Goal: Task Accomplishment & Management: Manage account settings

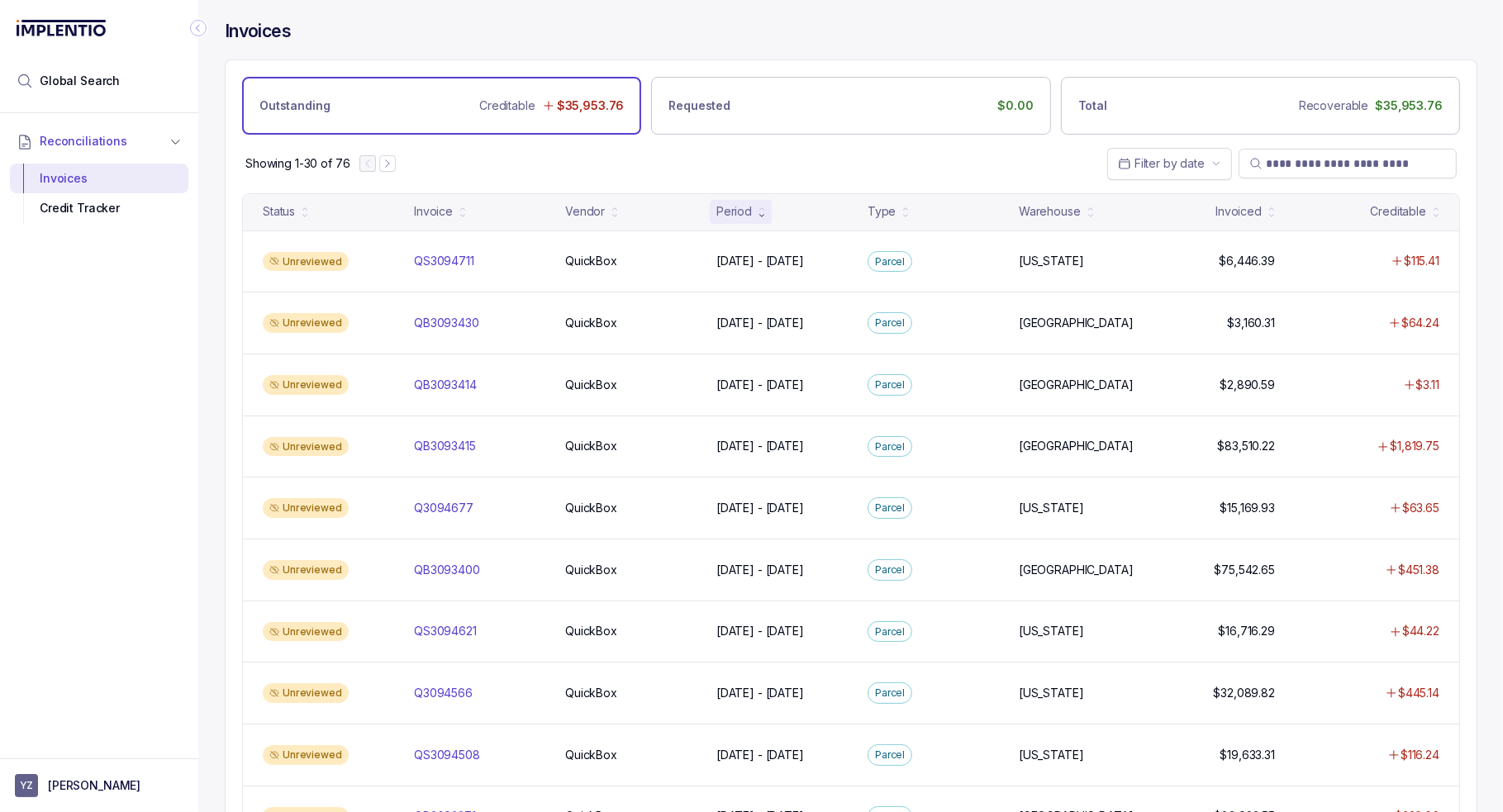
click at [608, 155] on div "Showing 1-30 of 76 Filter by date" at bounding box center [851, 164] width 1251 height 58
drag, startPoint x: 90, startPoint y: 528, endPoint x: 100, endPoint y: 546, distance: 20.6
click at [90, 528] on div "Reconciliations Invoices Credit Tracker" at bounding box center [99, 431] width 198 height 635
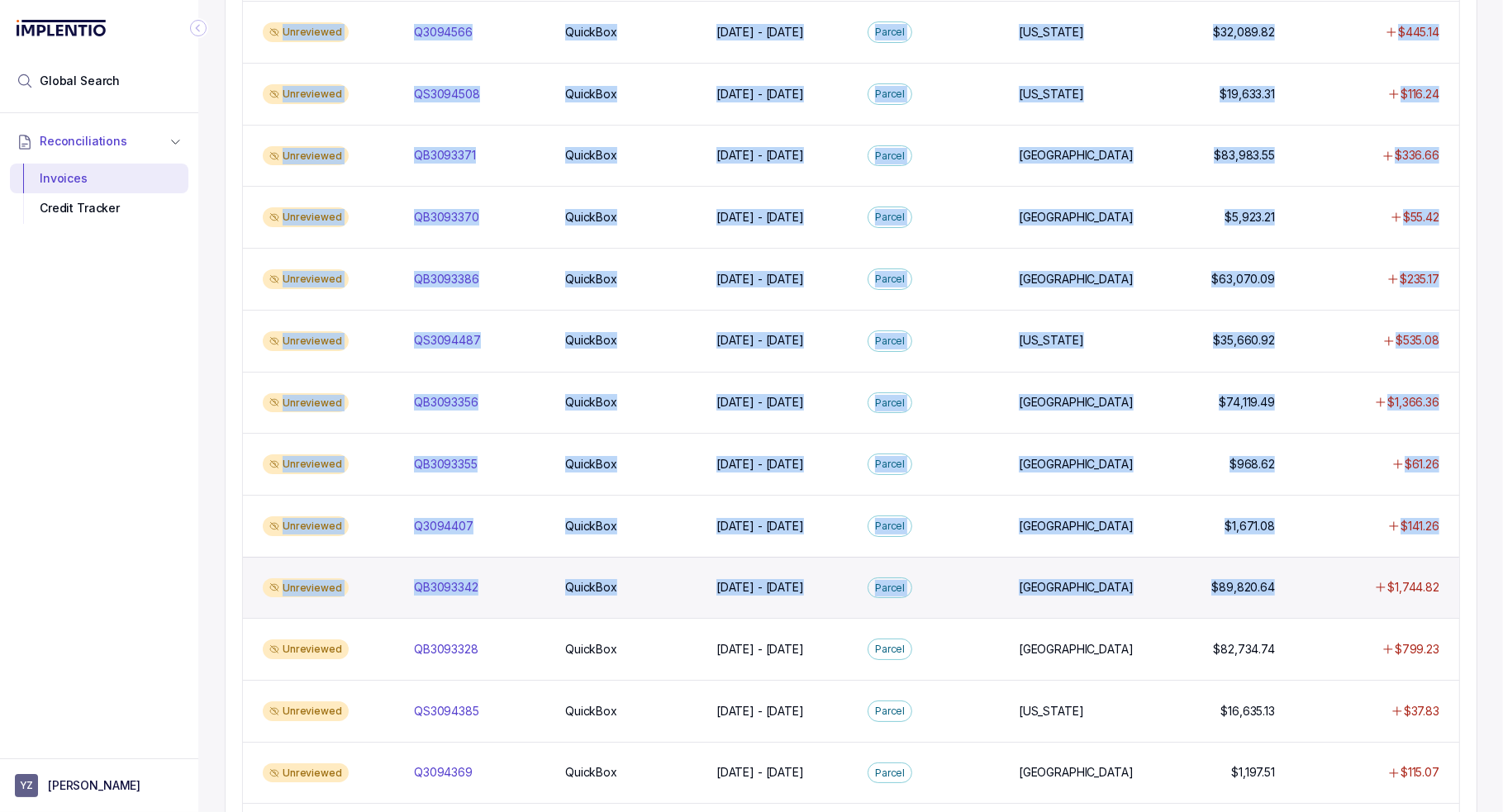
scroll to position [826, 0]
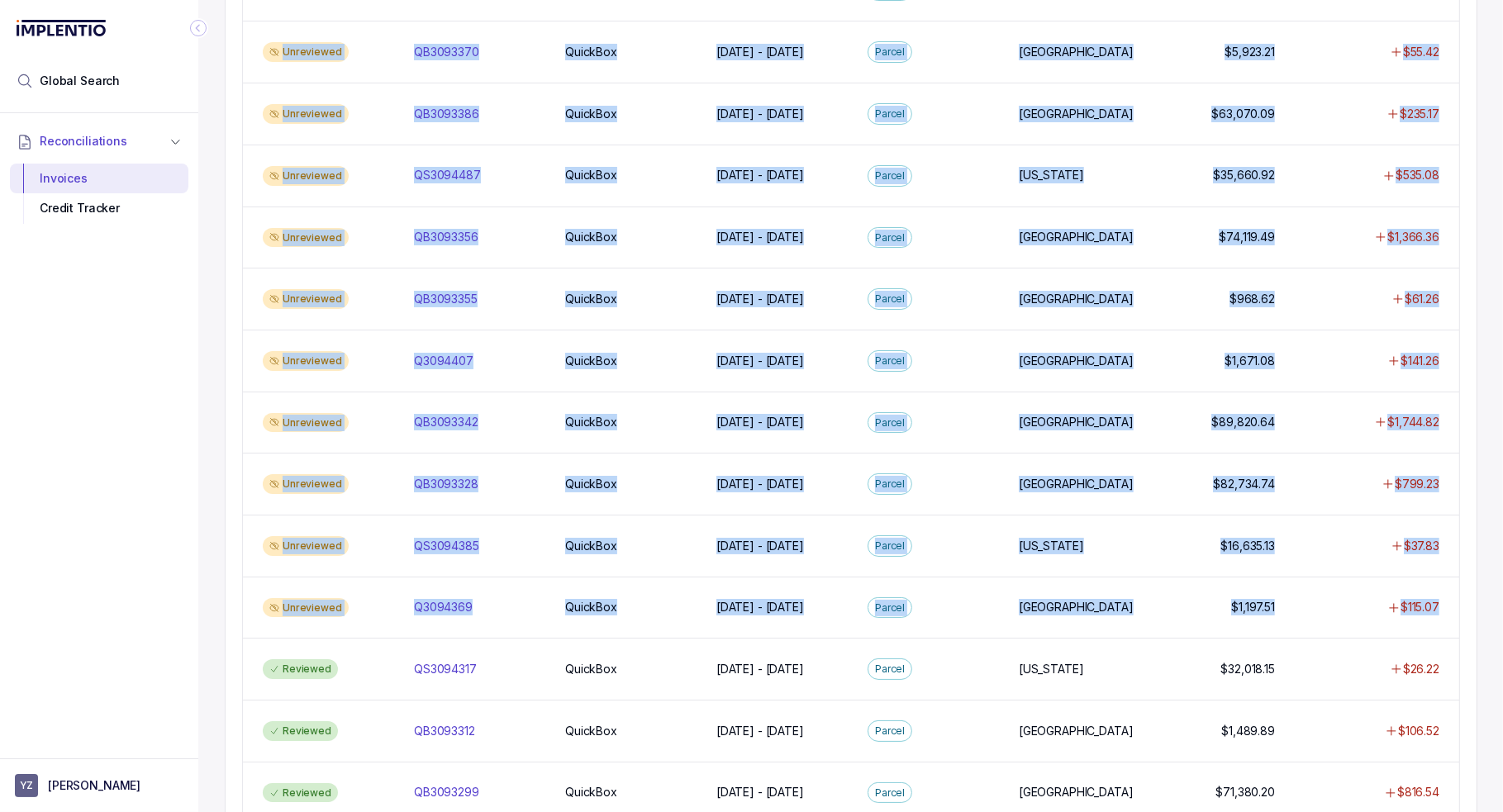
drag, startPoint x: 249, startPoint y: 211, endPoint x: 1485, endPoint y: 582, distance: 1290.5
click at [1485, 582] on div "Invoices Outstanding Creditable $35,953.76 Requested $0.00 Total Recoverable $3…" at bounding box center [850, 406] width 1305 height 812
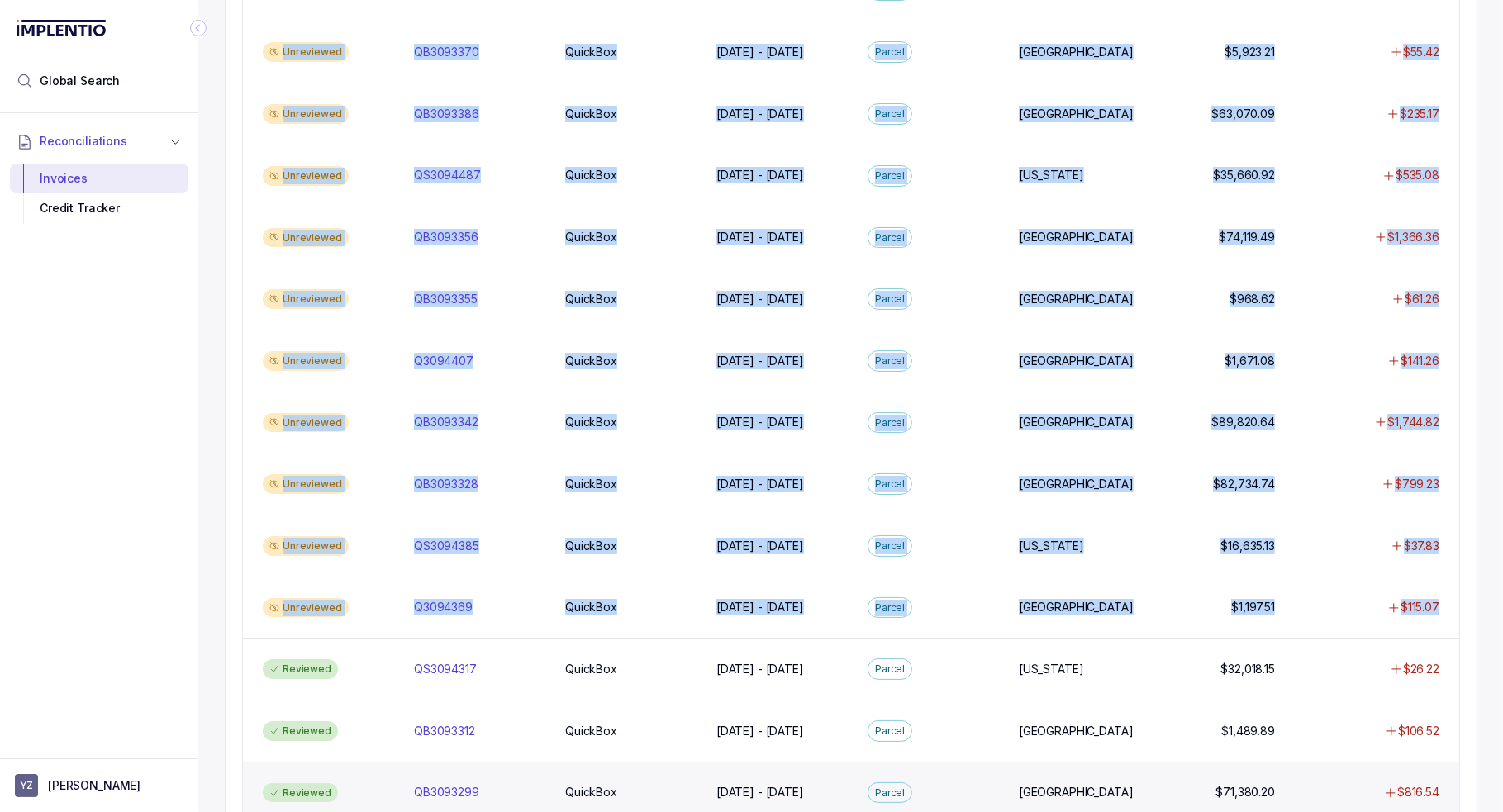
copy div "Status Invoice Vendor Period Type Warehouse Invoiced Creditable Unreviewed QS30…"
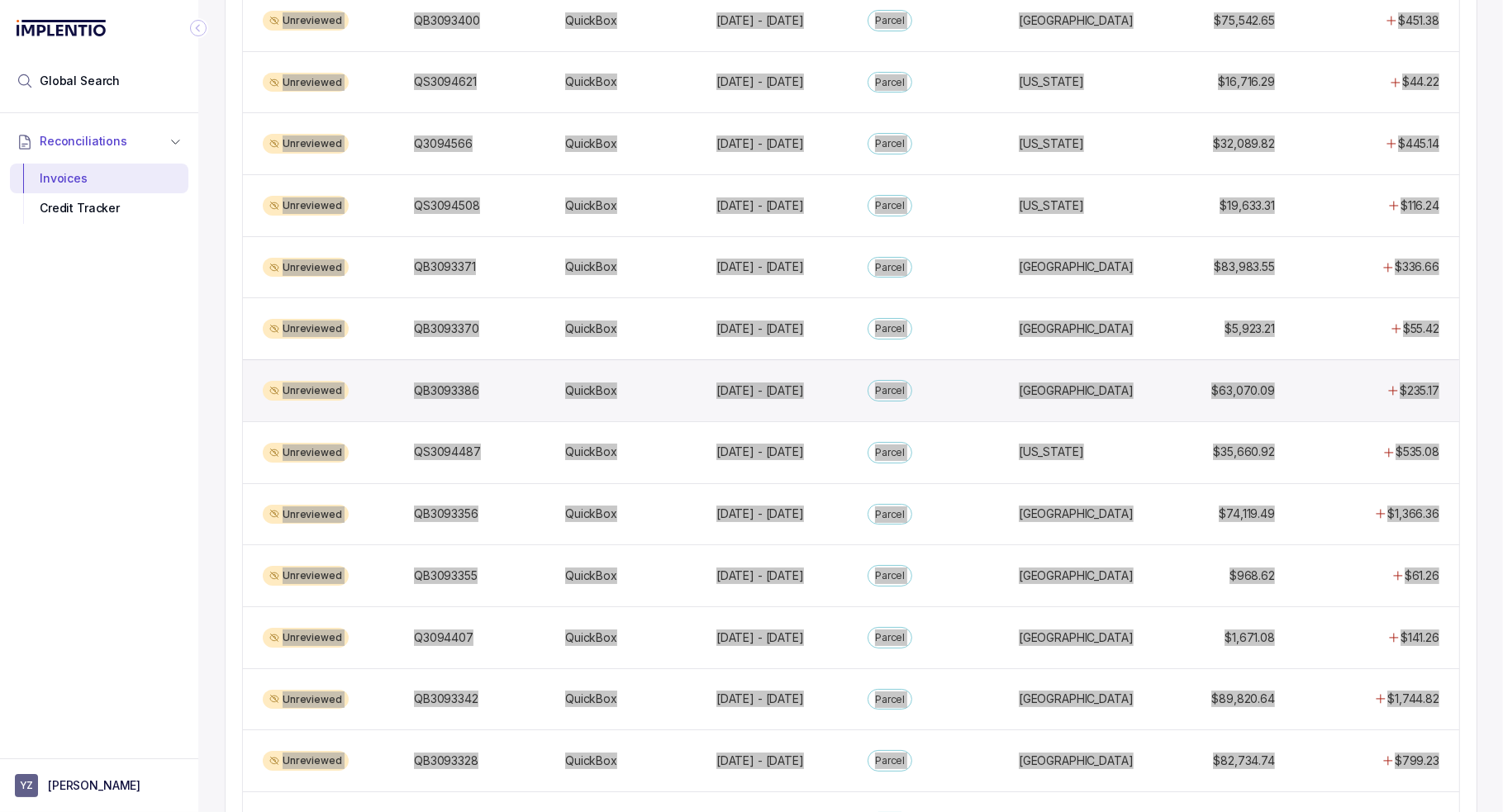
scroll to position [0, 0]
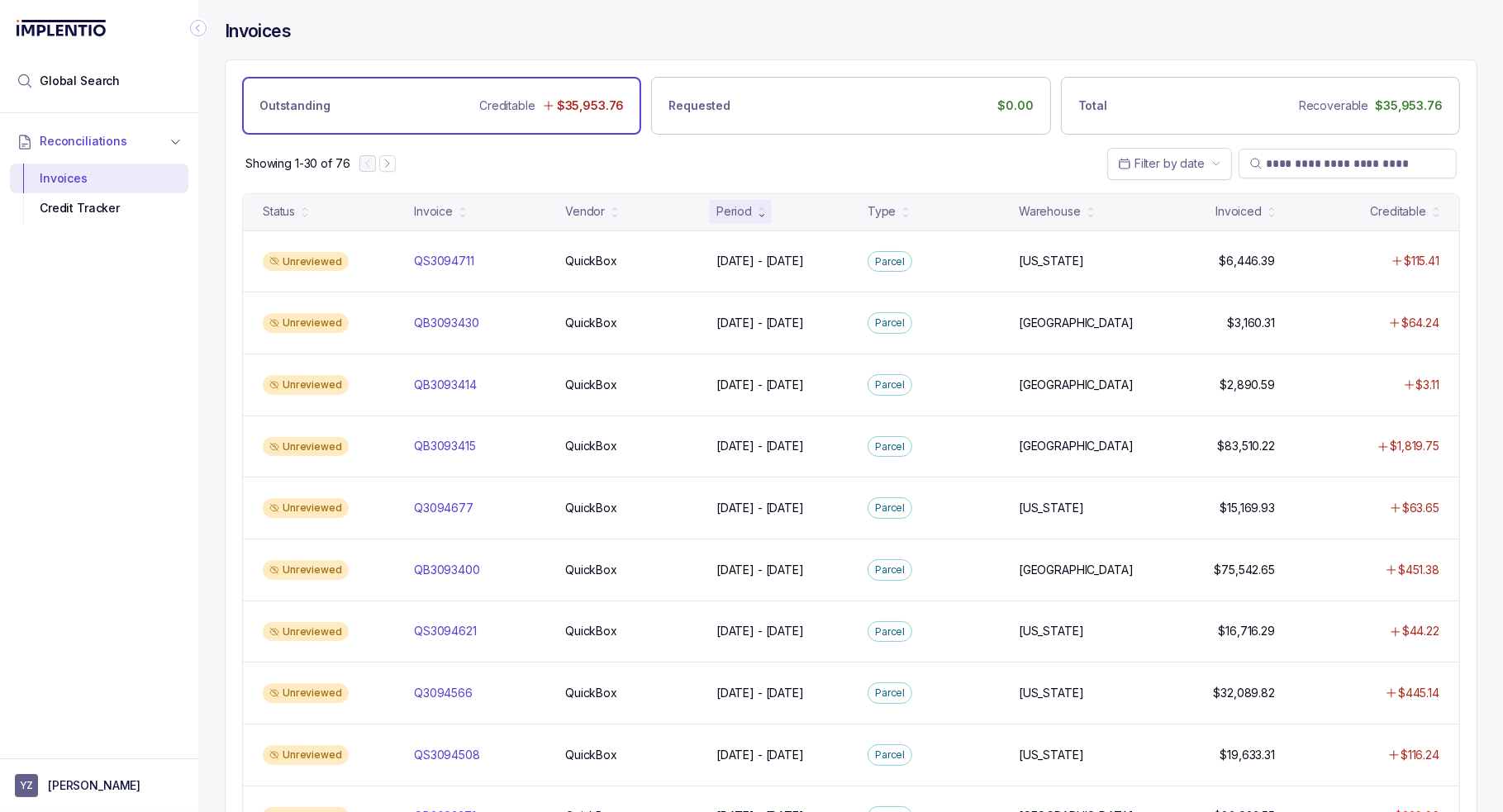
click at [1026, 148] on div "Showing 1-30 of 76 Filter by date" at bounding box center [851, 164] width 1251 height 58
click at [127, 396] on div "Reconciliations Invoices Credit Tracker" at bounding box center [99, 431] width 198 height 635
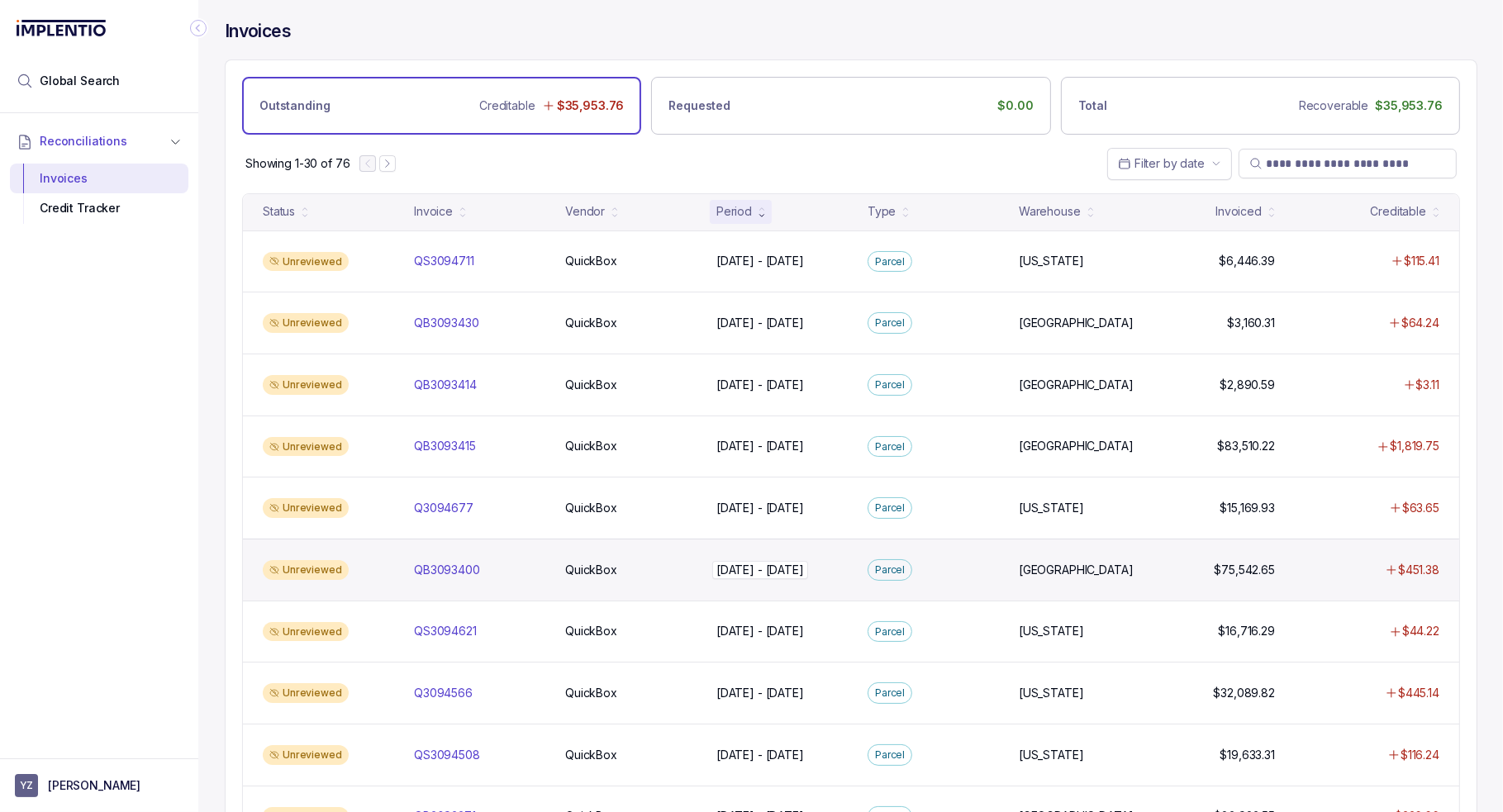
click at [781, 562] on div "[DATE] - [DATE] [DATE] - [DATE]" at bounding box center [759, 570] width 87 height 17
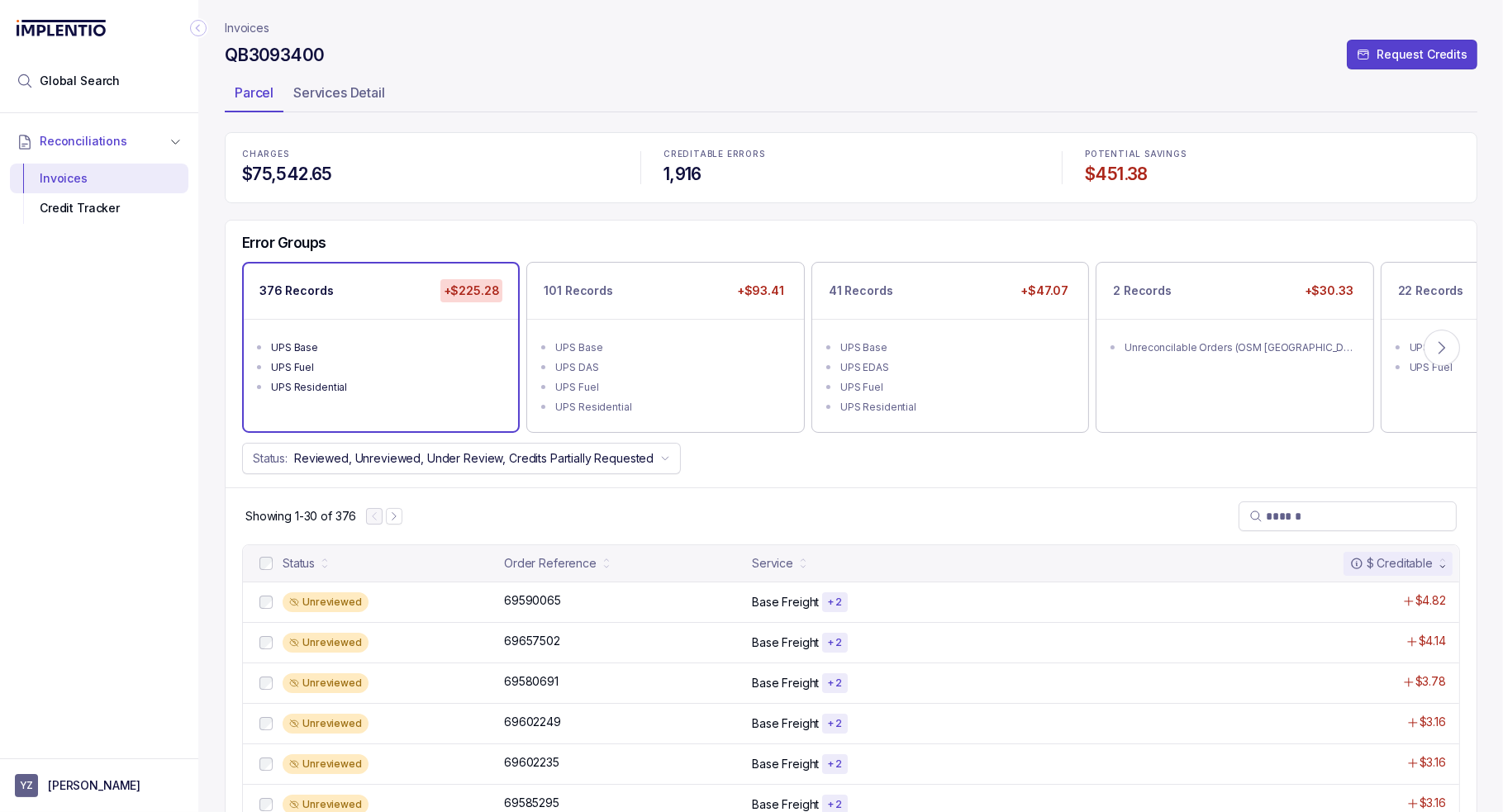
click at [910, 474] on div "Error Groups 376 Records +$225.28 UPS Base UPS Fuel UPS Residential 101 Records…" at bounding box center [851, 354] width 1251 height 268
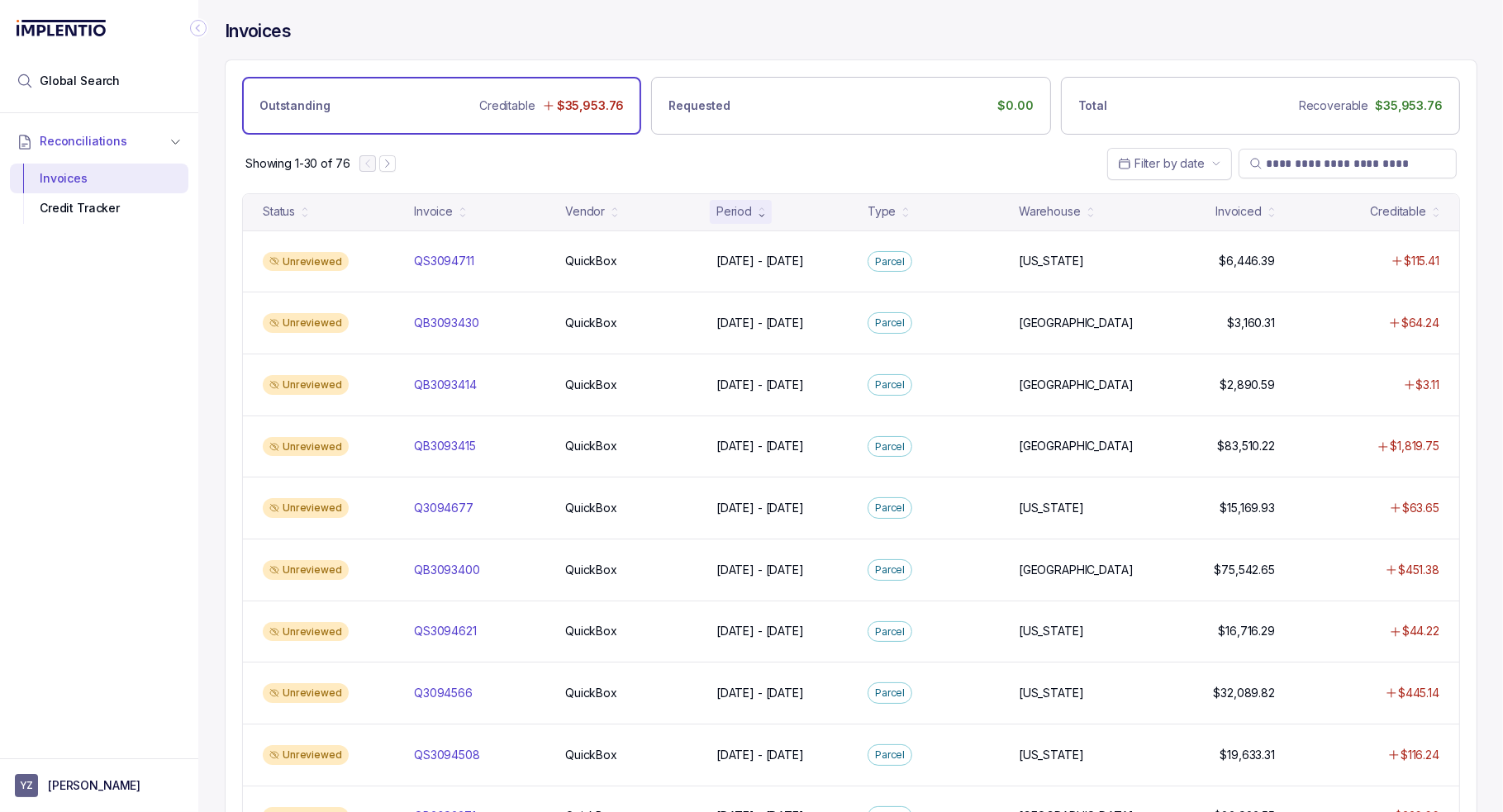
click at [536, 159] on div "Showing 1-30 of 76 Filter by date" at bounding box center [851, 164] width 1251 height 58
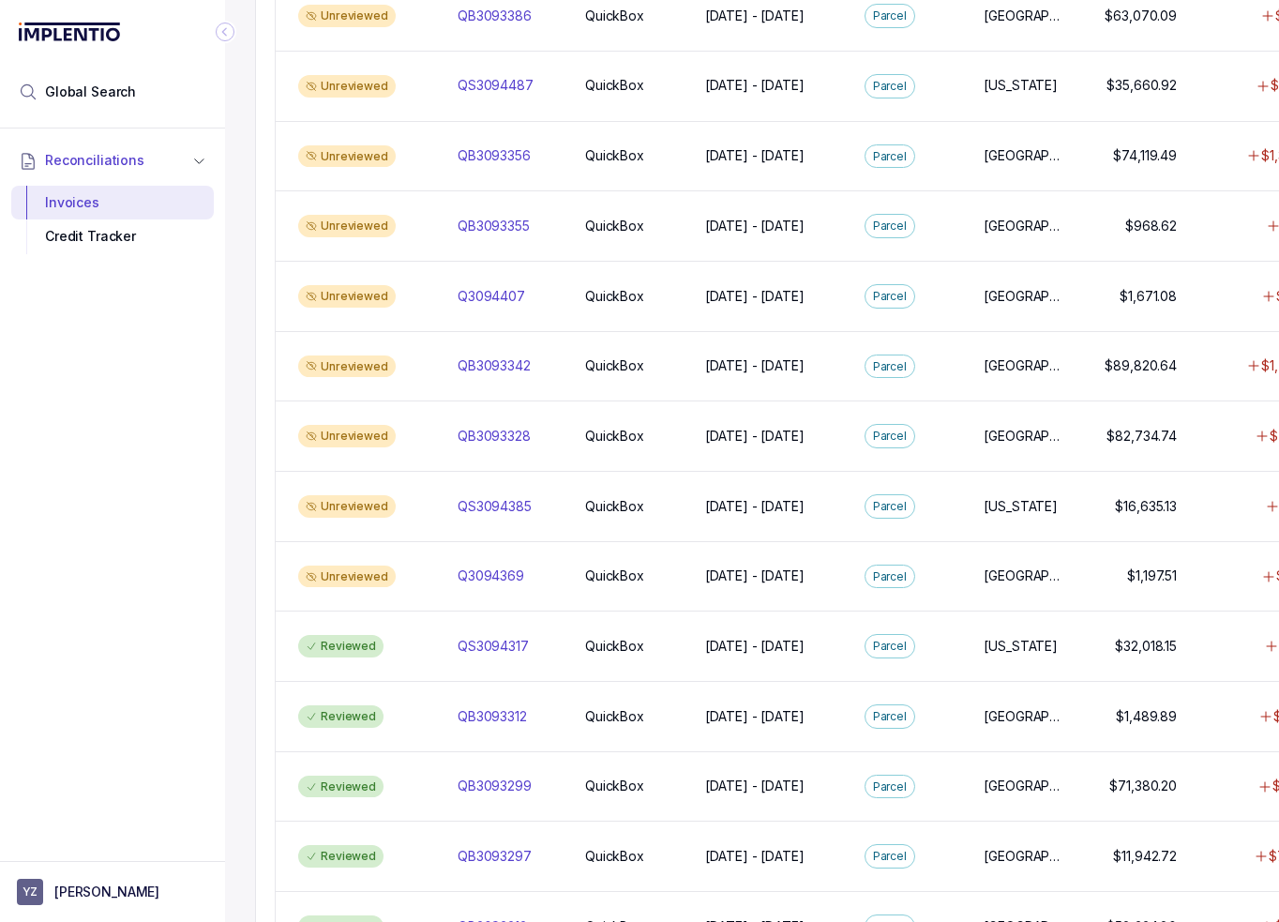
scroll to position [1219, 0]
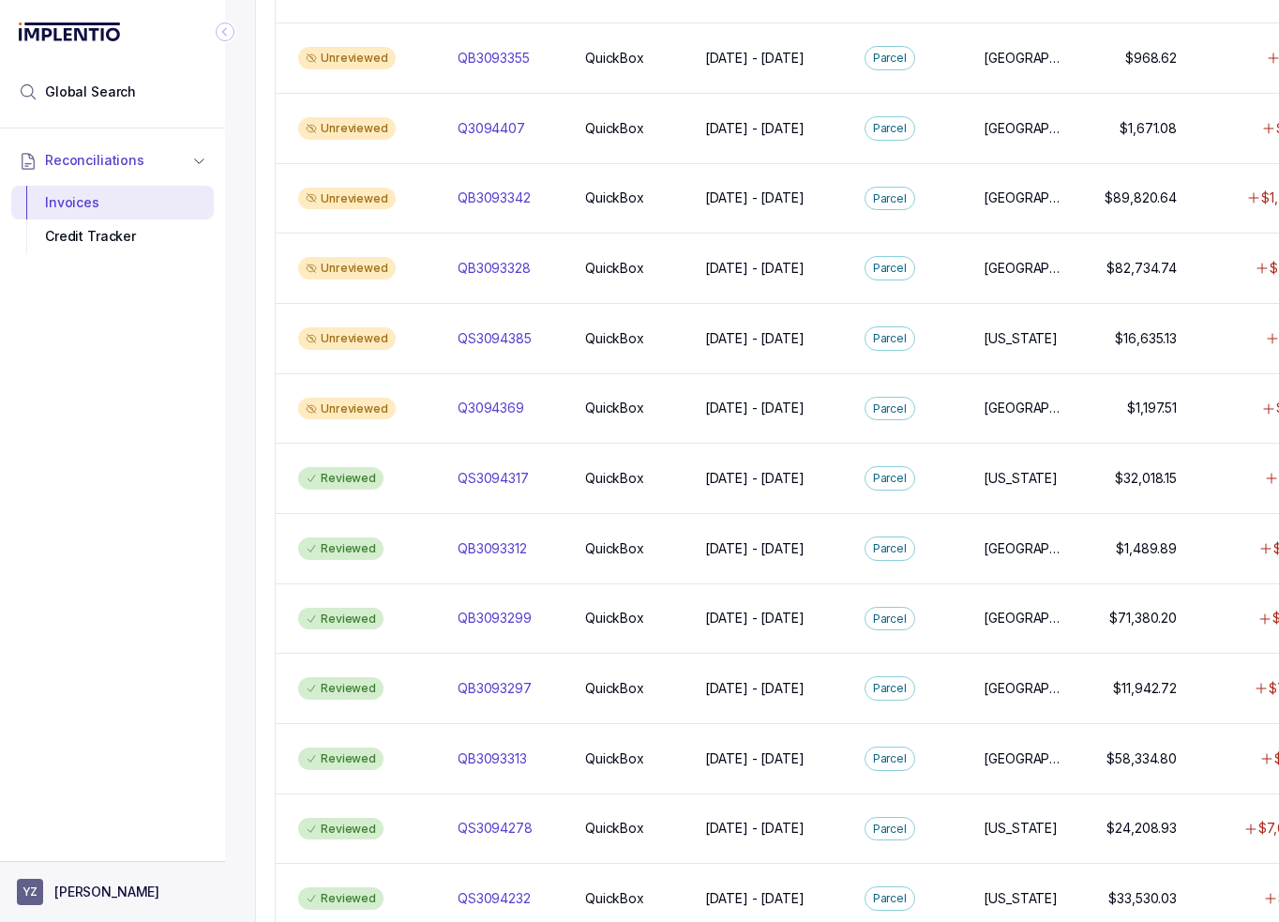
click at [122, 893] on p "[PERSON_NAME]" at bounding box center [106, 892] width 105 height 19
click at [106, 855] on p "Logout" at bounding box center [124, 851] width 156 height 19
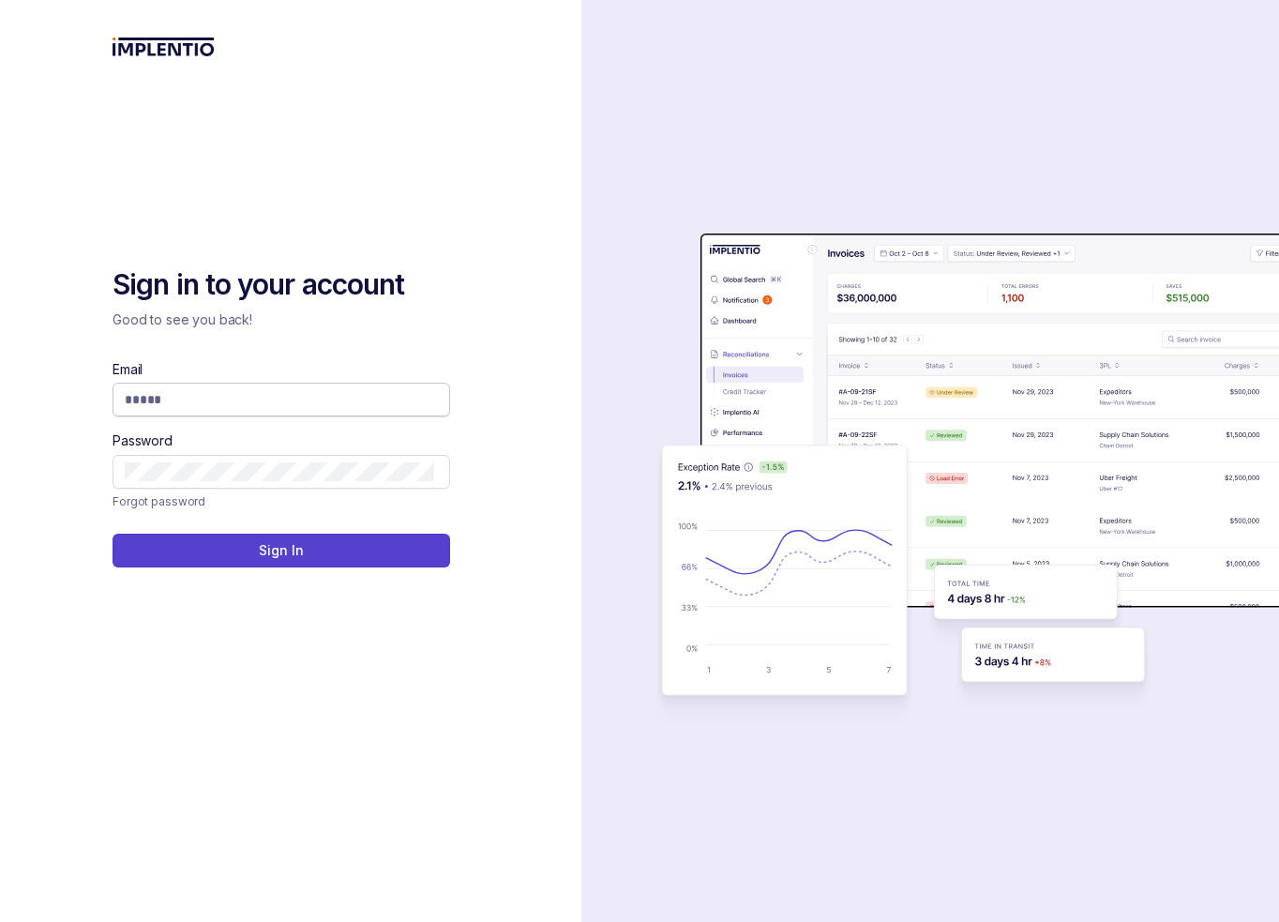
click at [318, 408] on input "Email" at bounding box center [280, 399] width 310 height 19
click at [299, 399] on input "Email" at bounding box center [280, 399] width 310 height 19
click at [0, 921] on com-1password-button at bounding box center [0, 922] width 0 height 0
type input "**********"
